Goal: Check status

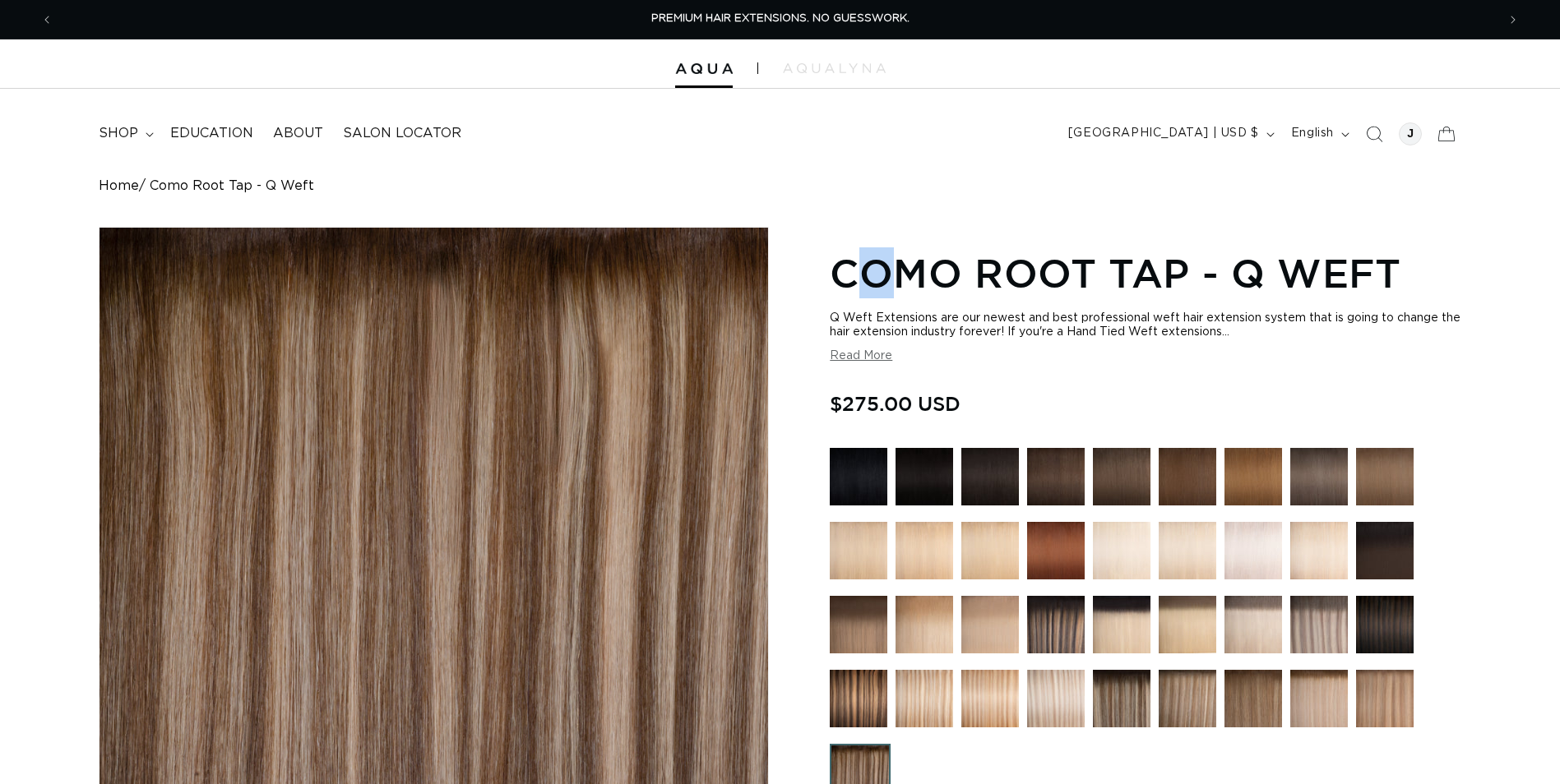
click at [885, 284] on h1 "Como Root Tap - Q Weft" at bounding box center [1146, 273] width 632 height 51
drag, startPoint x: 0, startPoint y: 0, endPoint x: 980, endPoint y: 345, distance: 1039.0
click at [969, 345] on div "Q Weft Extensions are our newest and best professional weft hair extension syst…" at bounding box center [1146, 337] width 632 height 51
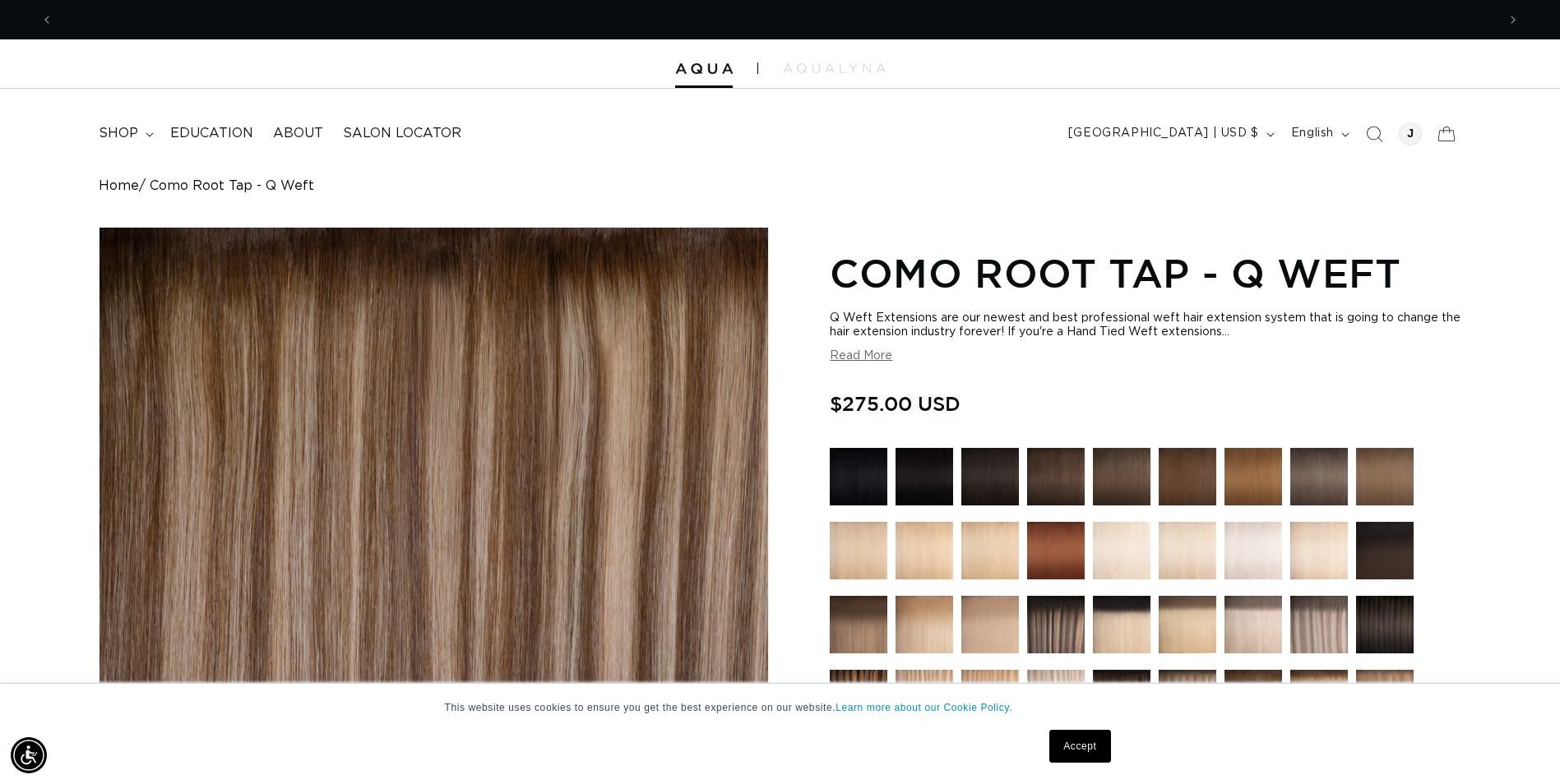
scroll to position [0, 1443]
click at [1412, 129] on div at bounding box center [1411, 134] width 23 height 23
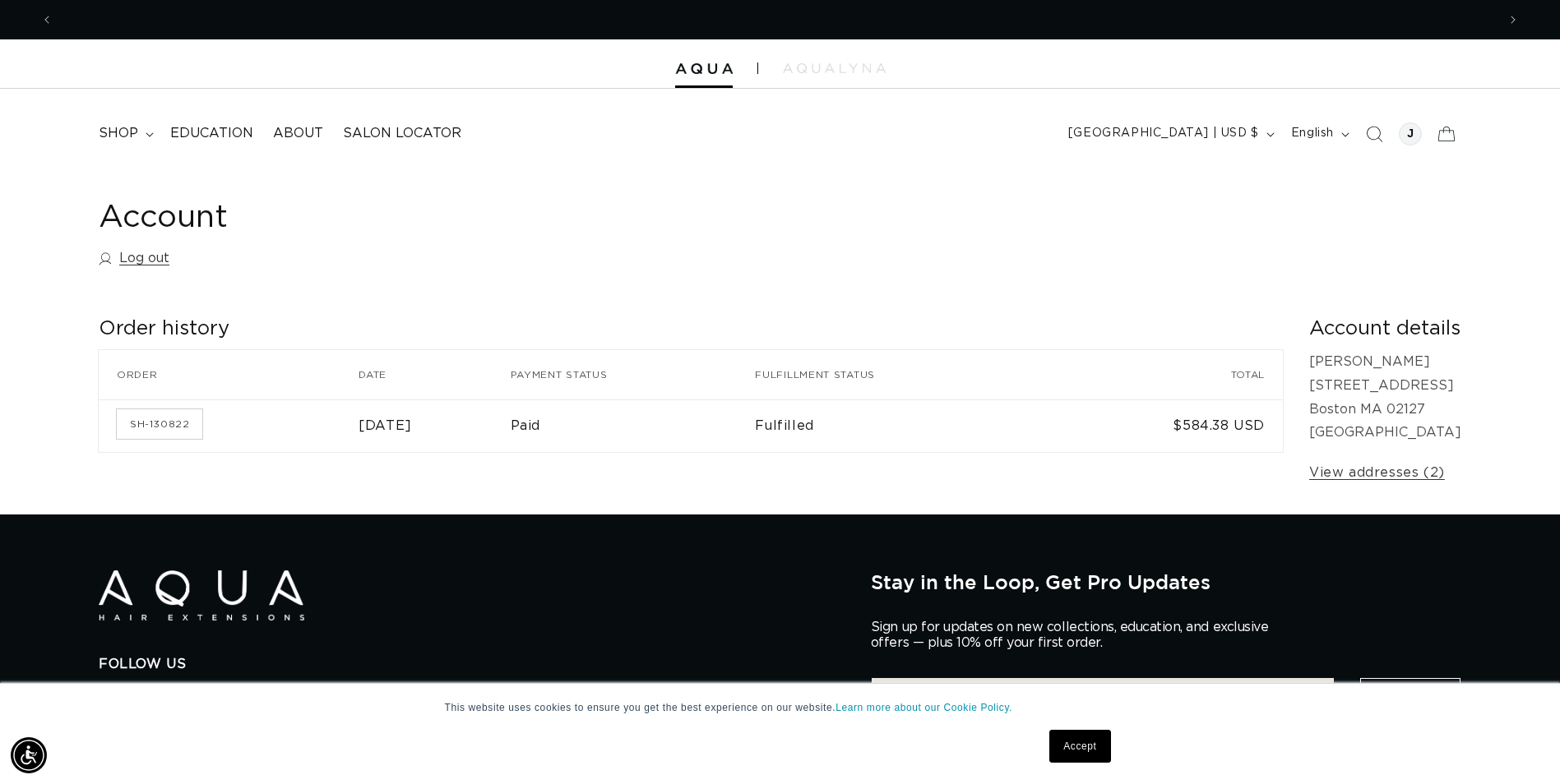
scroll to position [0, 1443]
click at [142, 419] on link "SH-130822" at bounding box center [160, 424] width 86 height 30
